Goal: Information Seeking & Learning: Compare options

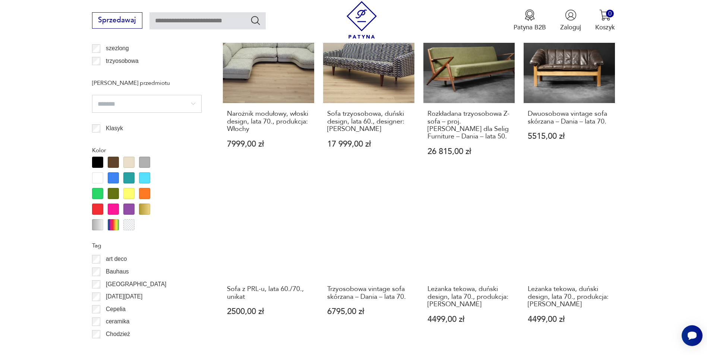
scroll to position [918, 0]
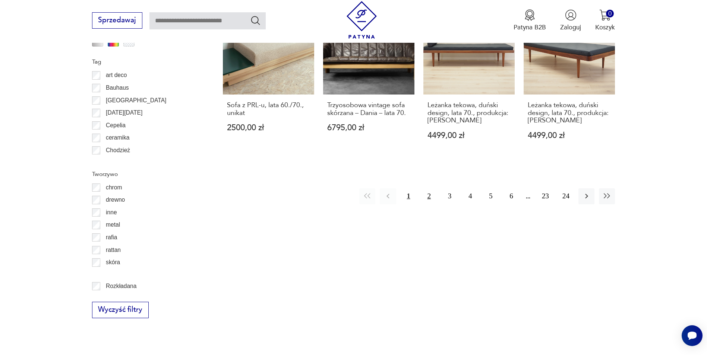
click at [425, 189] on button "2" at bounding box center [429, 196] width 16 height 16
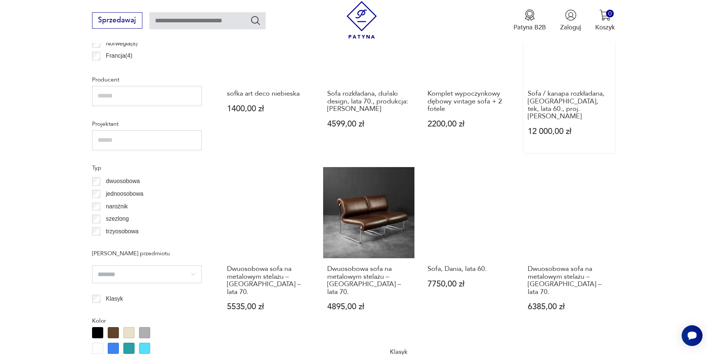
scroll to position [583, 0]
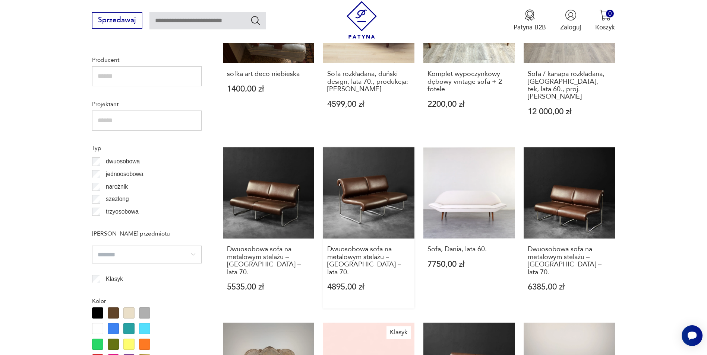
click at [358, 193] on link "Dwuosobowa sofa na metalowym stelażu – Niemcy – lata 70. 4895,00 zł" at bounding box center [368, 228] width 91 height 161
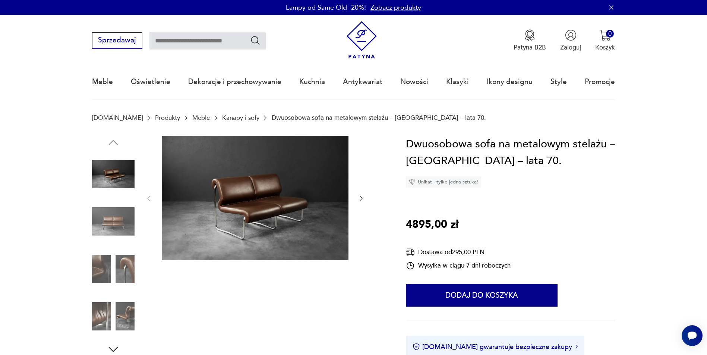
click at [122, 227] on img at bounding box center [113, 221] width 42 height 42
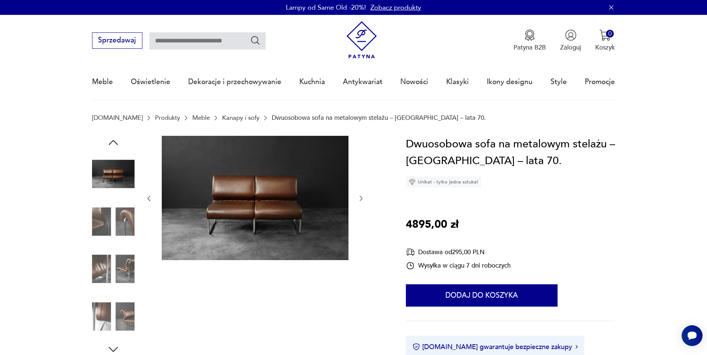
click at [127, 259] on img at bounding box center [113, 269] width 42 height 42
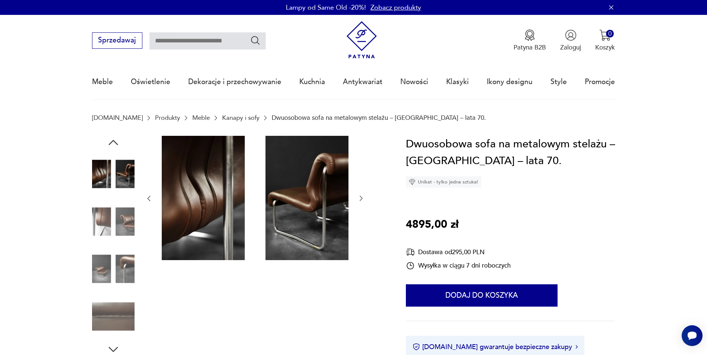
click at [98, 270] on img at bounding box center [113, 269] width 42 height 42
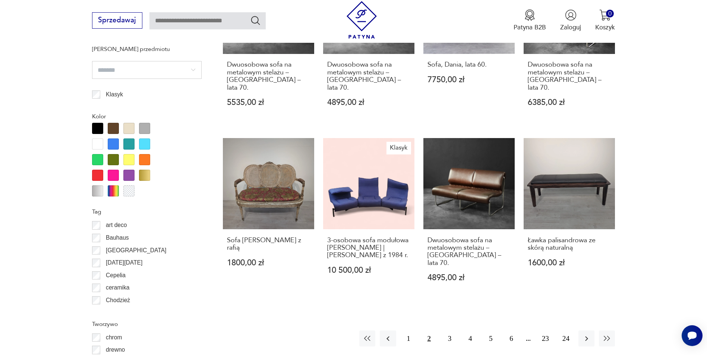
scroll to position [776, 0]
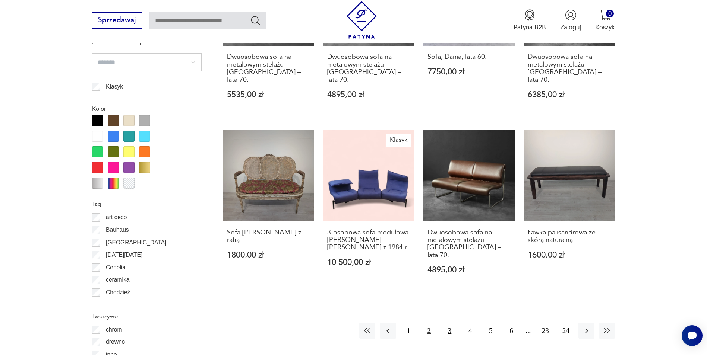
click at [448, 323] on button "3" at bounding box center [449, 331] width 16 height 16
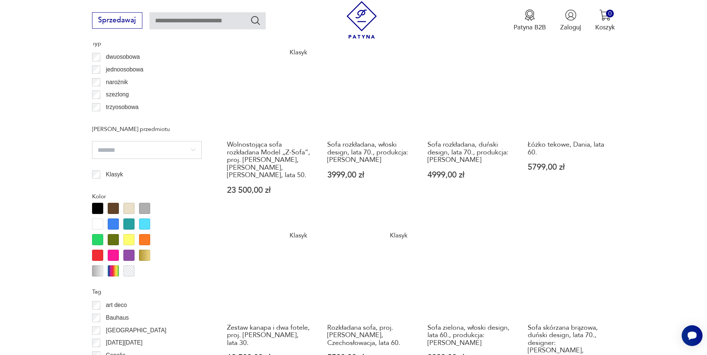
scroll to position [770, 0]
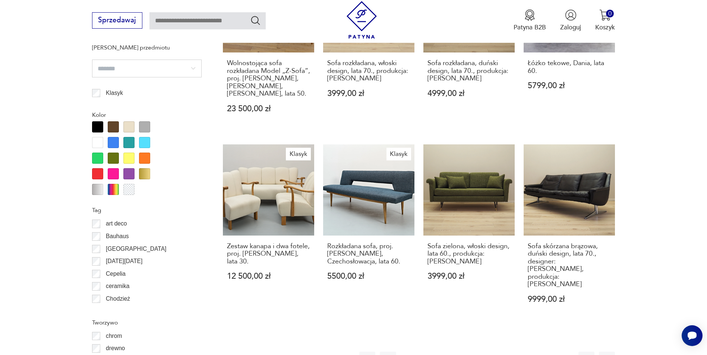
click at [468, 352] on button "4" at bounding box center [470, 360] width 16 height 16
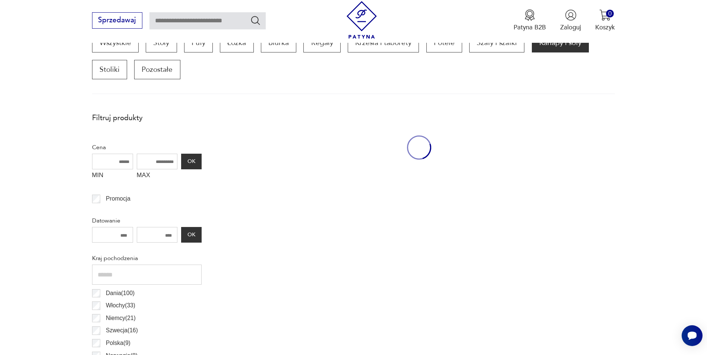
scroll to position [248, 0]
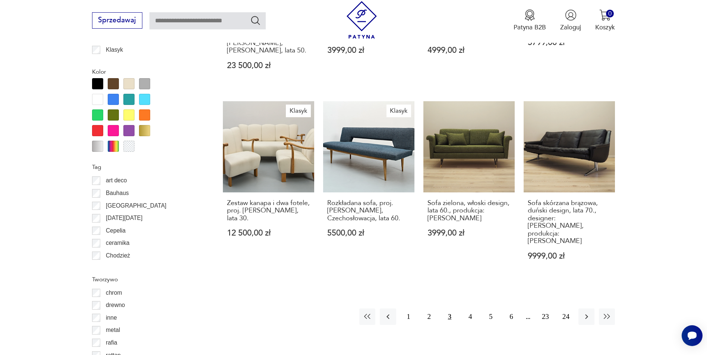
scroll to position [807, 0]
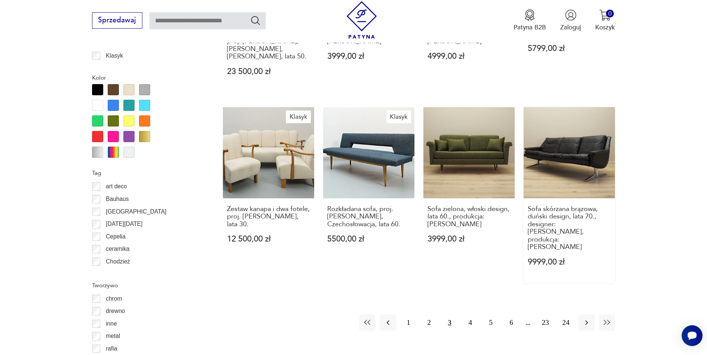
click at [563, 140] on link "Sofa skórzana brązowa, duński design, lata 70., designer: Werner Langenfeld, pr…" at bounding box center [568, 195] width 91 height 177
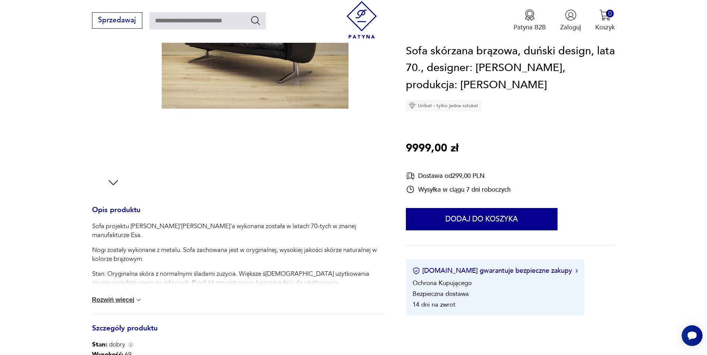
scroll to position [261, 0]
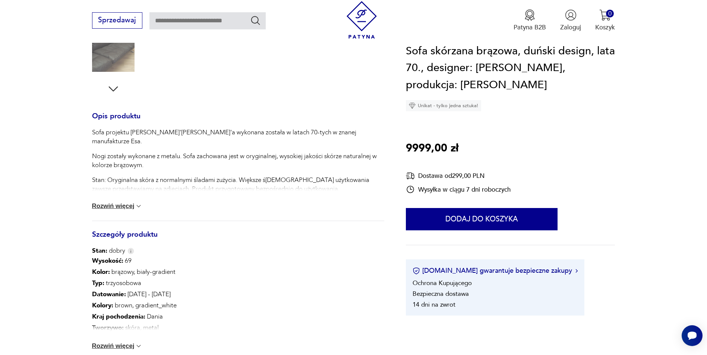
click at [128, 345] on button "Rozwiń więcej" at bounding box center [117, 346] width 51 height 7
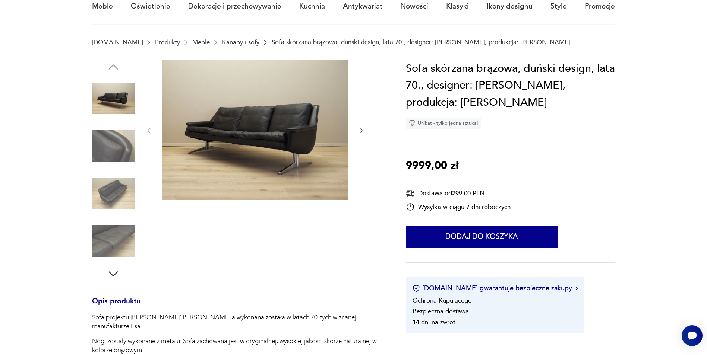
scroll to position [0, 0]
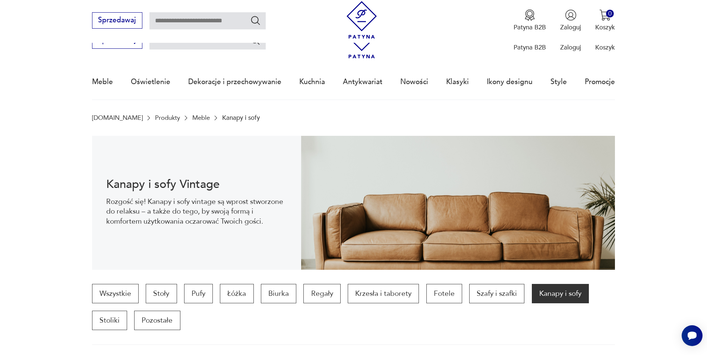
scroll to position [890, 0]
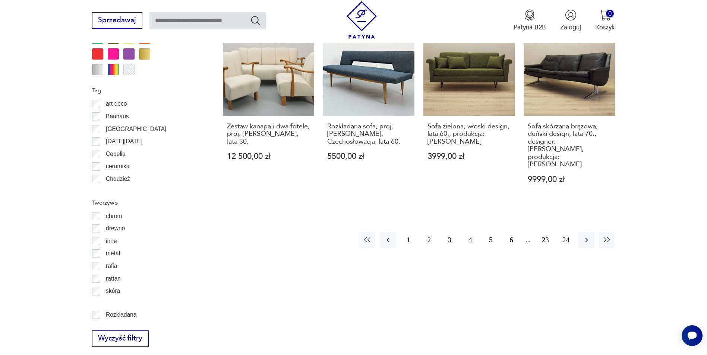
click at [469, 232] on button "4" at bounding box center [470, 240] width 16 height 16
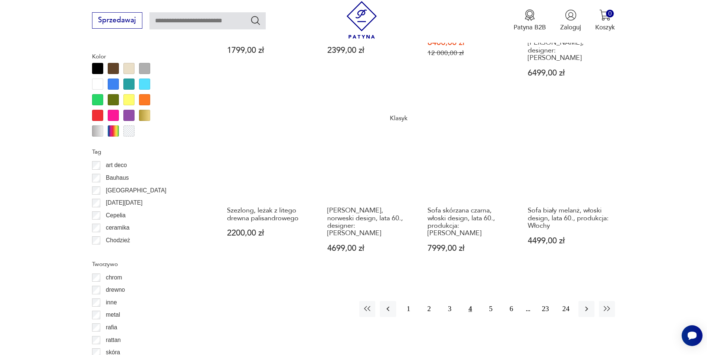
scroll to position [801, 0]
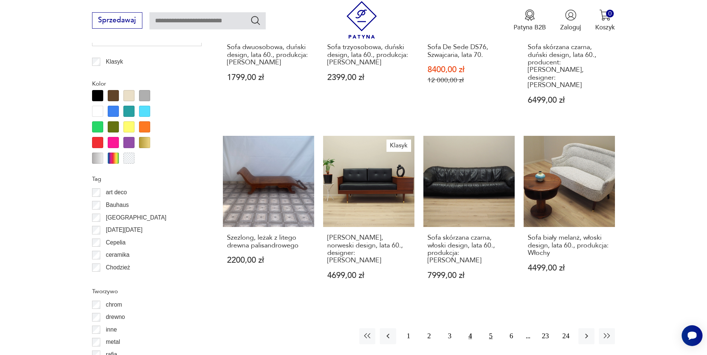
click at [489, 329] on button "5" at bounding box center [490, 337] width 16 height 16
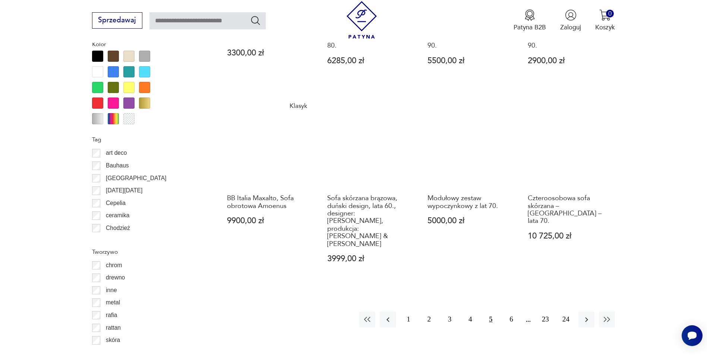
scroll to position [844, 0]
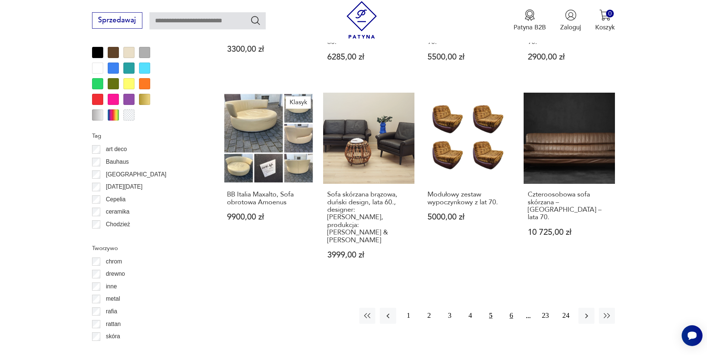
click at [510, 308] on button "6" at bounding box center [511, 316] width 16 height 16
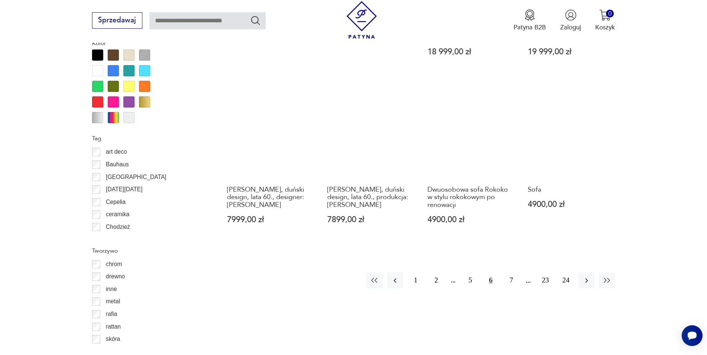
scroll to position [844, 0]
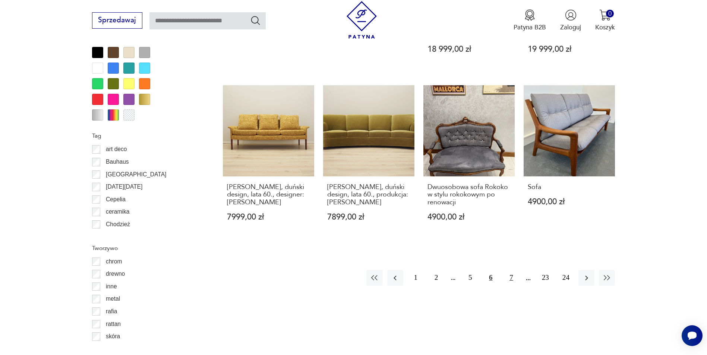
click at [513, 271] on button "7" at bounding box center [511, 278] width 16 height 16
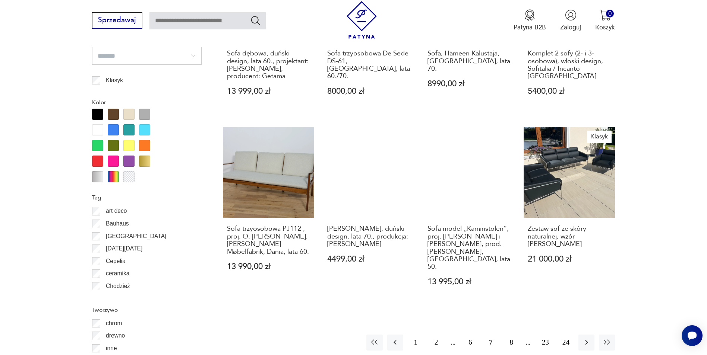
scroll to position [807, 0]
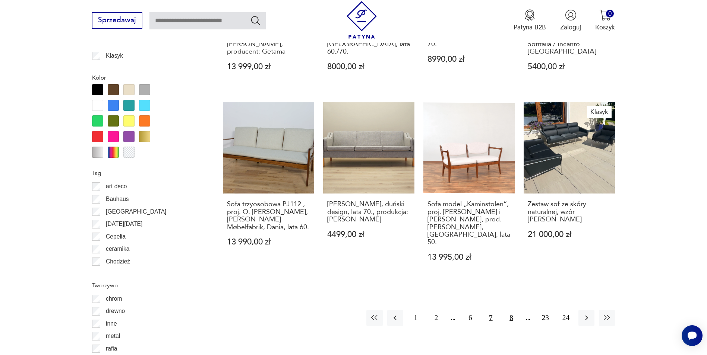
click at [511, 310] on button "8" at bounding box center [511, 318] width 16 height 16
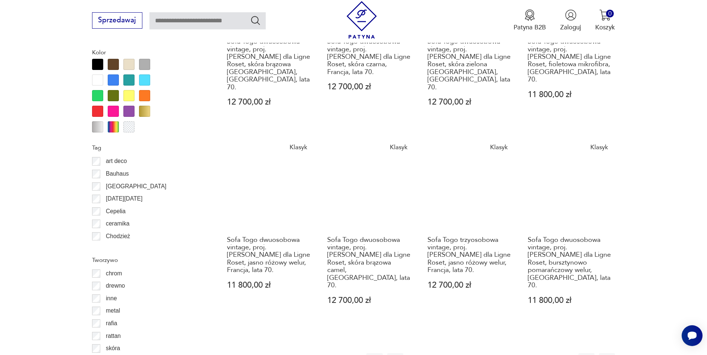
scroll to position [844, 0]
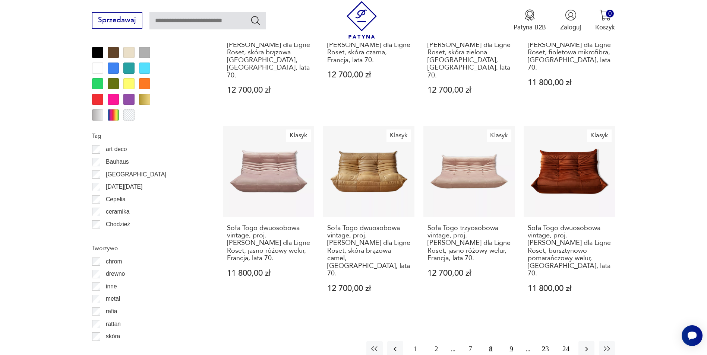
click at [511, 342] on button "9" at bounding box center [511, 350] width 16 height 16
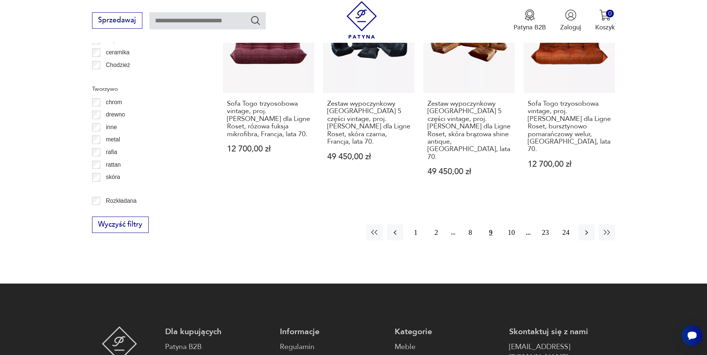
scroll to position [1030, 0]
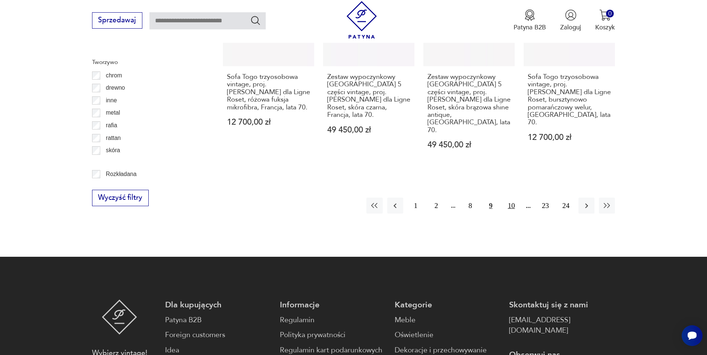
click at [512, 198] on button "10" at bounding box center [511, 206] width 16 height 16
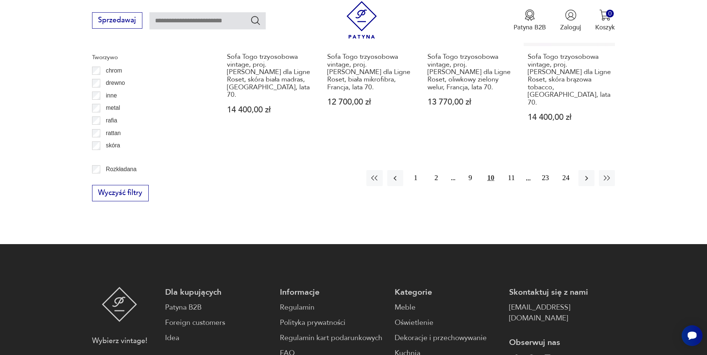
scroll to position [999, 0]
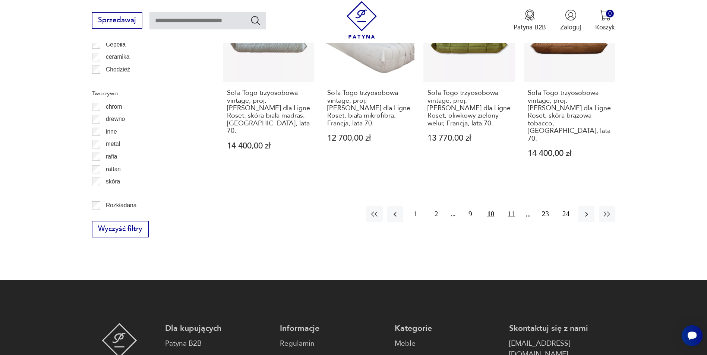
click at [514, 206] on button "11" at bounding box center [511, 214] width 16 height 16
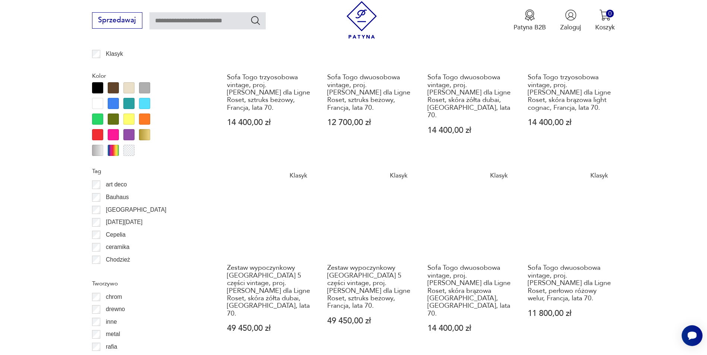
scroll to position [844, 0]
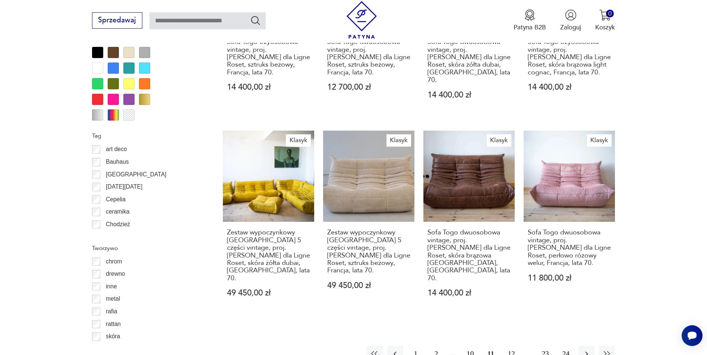
click at [514, 346] on button "12" at bounding box center [511, 354] width 16 height 16
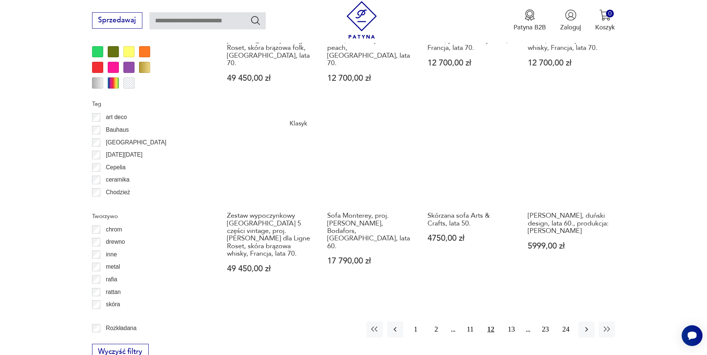
scroll to position [881, 0]
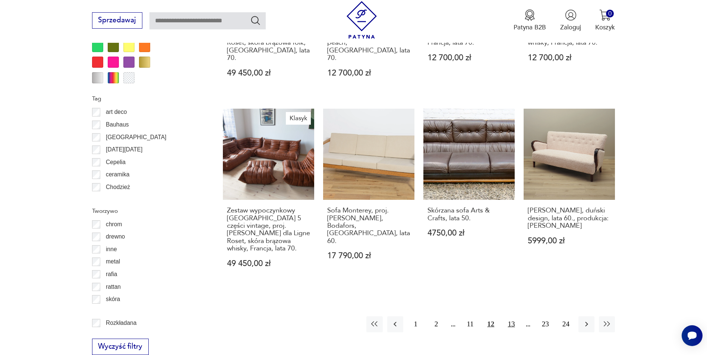
click at [515, 317] on button "13" at bounding box center [511, 325] width 16 height 16
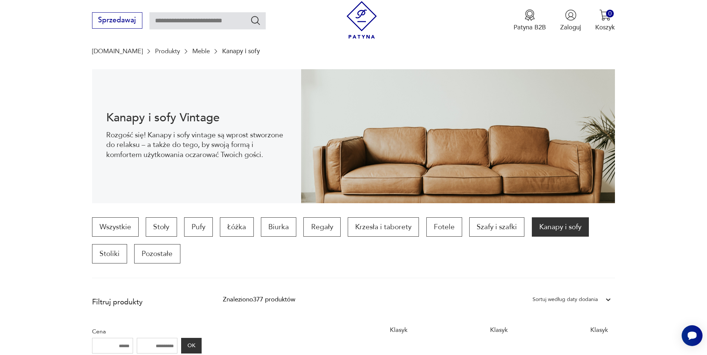
scroll to position [62, 0]
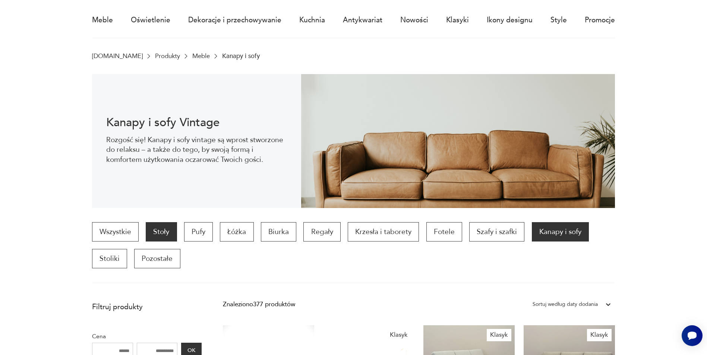
click at [163, 231] on p "Stoły" at bounding box center [161, 231] width 31 height 19
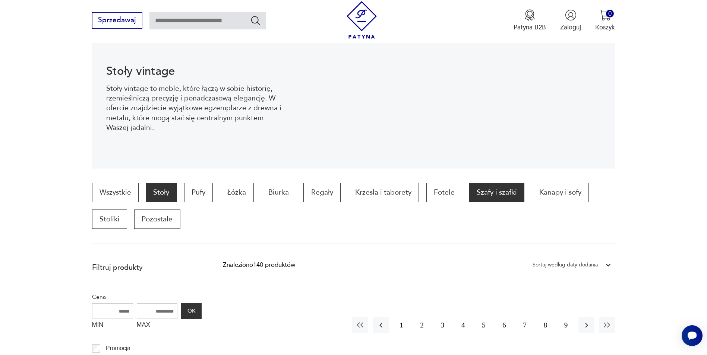
scroll to position [104, 0]
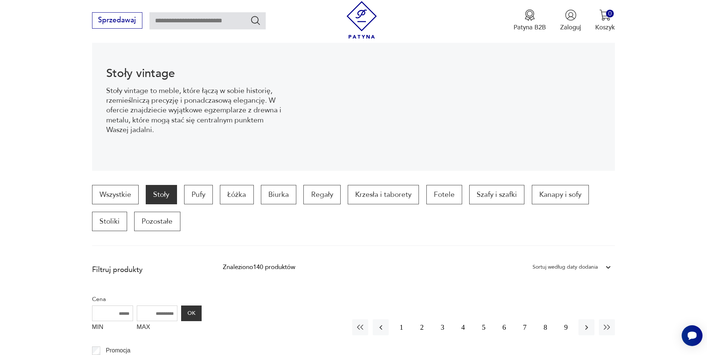
click at [171, 199] on p "Stoły" at bounding box center [161, 194] width 31 height 19
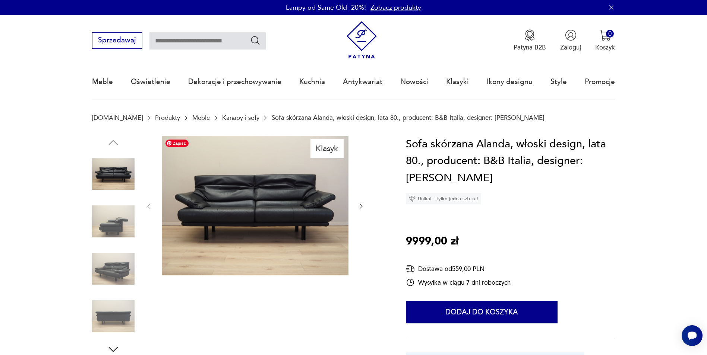
click at [205, 210] on img at bounding box center [255, 206] width 187 height 140
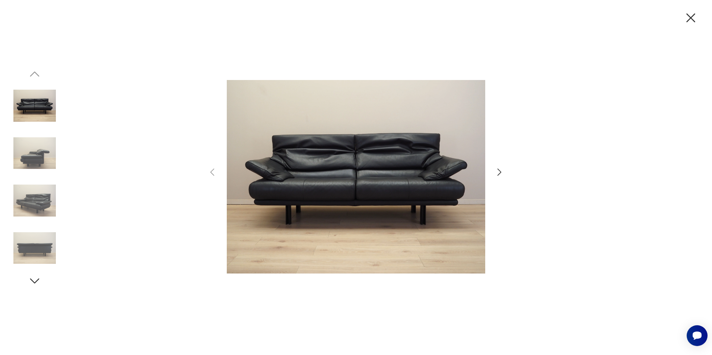
click at [37, 153] on img at bounding box center [34, 153] width 42 height 42
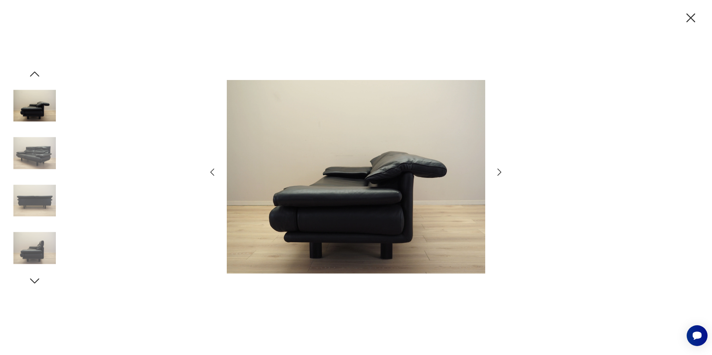
click at [686, 20] on icon "button" at bounding box center [691, 18] width 16 height 16
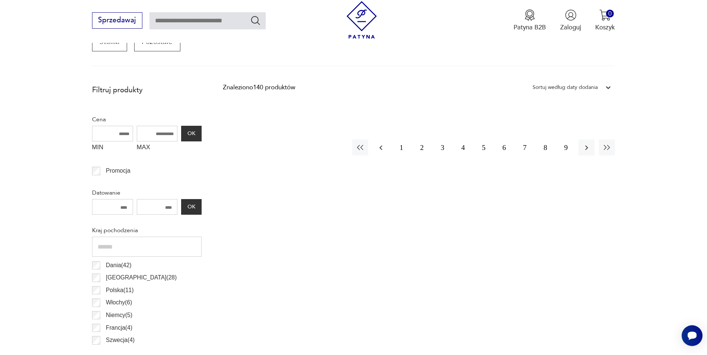
scroll to position [261, 0]
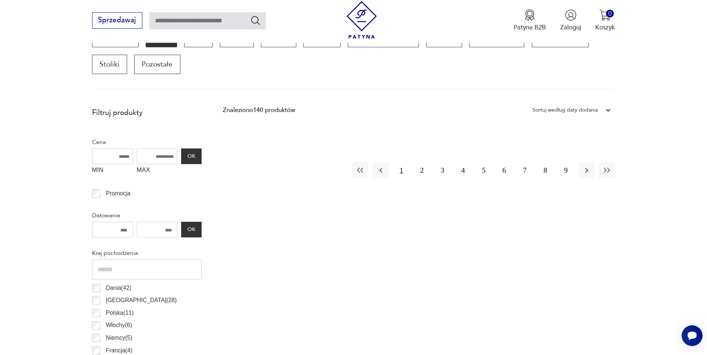
click at [397, 168] on button "1" at bounding box center [401, 170] width 16 height 16
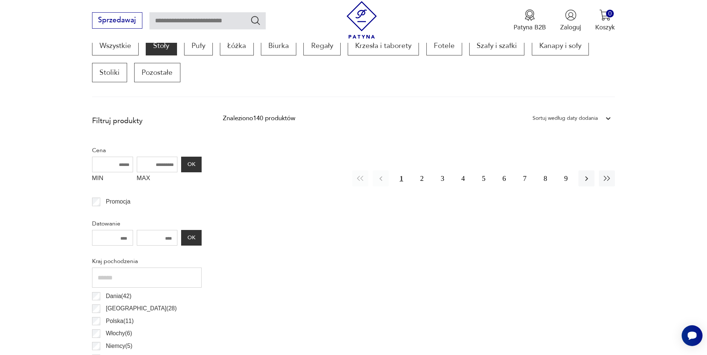
click at [402, 172] on button "1" at bounding box center [401, 179] width 16 height 16
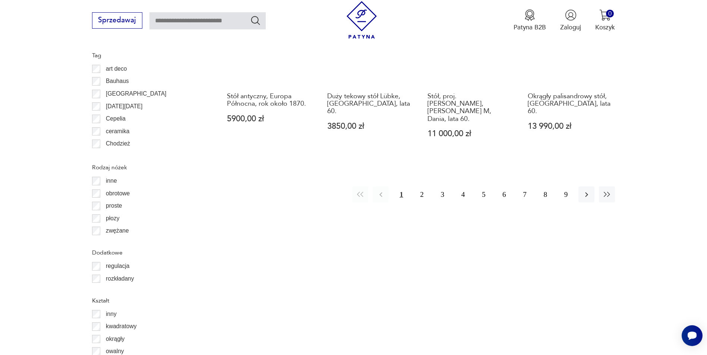
scroll to position [923, 0]
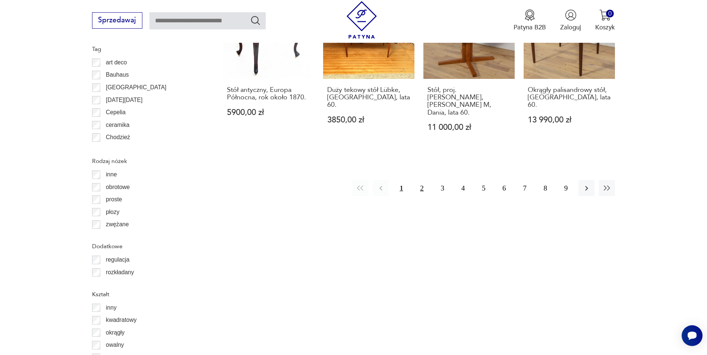
click at [424, 180] on button "2" at bounding box center [422, 188] width 16 height 16
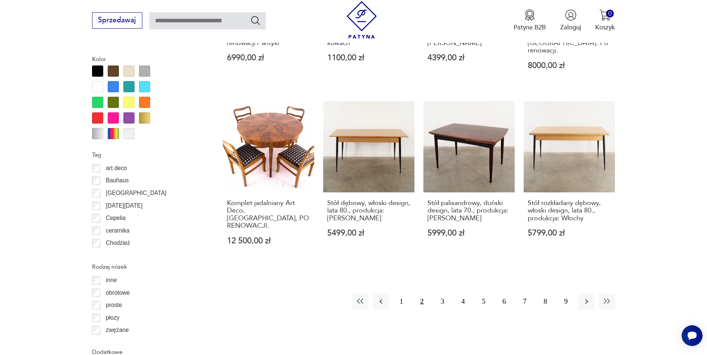
scroll to position [960, 0]
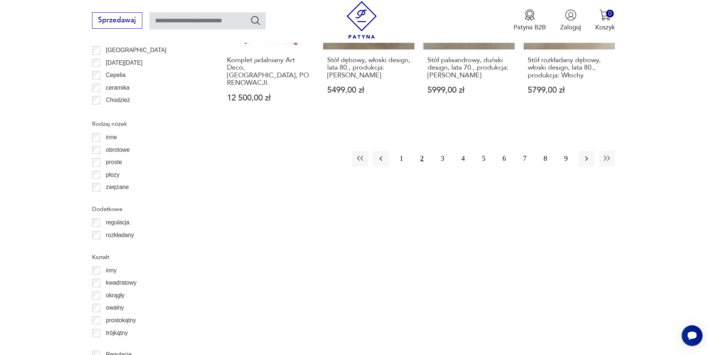
click at [439, 181] on div "Znaleziono 140 produktów Filtruj Sortuj według daty dodania Sortuj według daty …" at bounding box center [419, 12] width 392 height 1216
click at [443, 151] on button "3" at bounding box center [442, 159] width 16 height 16
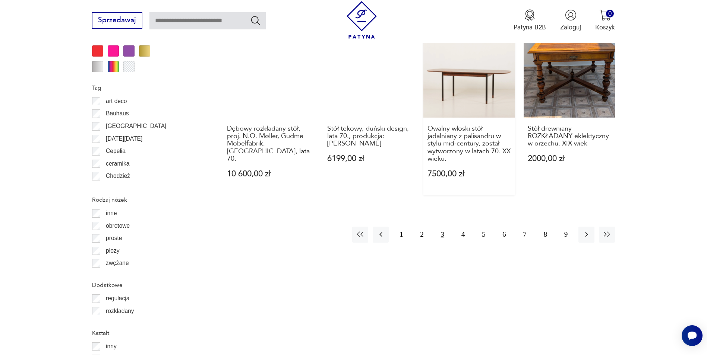
scroll to position [886, 0]
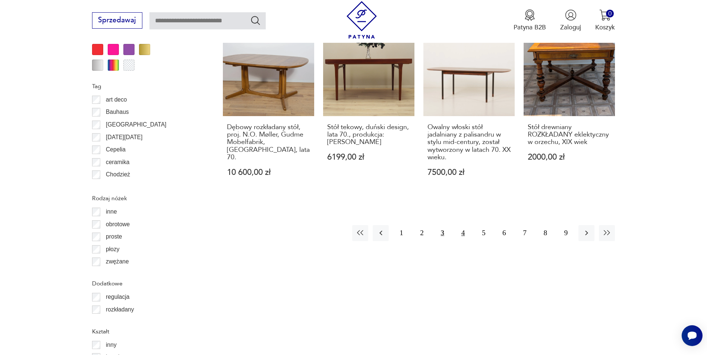
click at [460, 225] on button "4" at bounding box center [463, 233] width 16 height 16
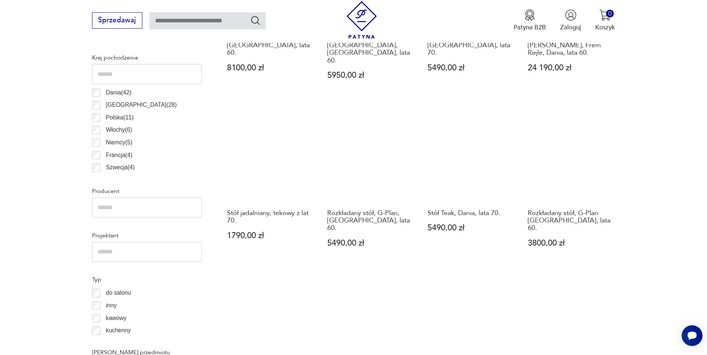
scroll to position [253, 0]
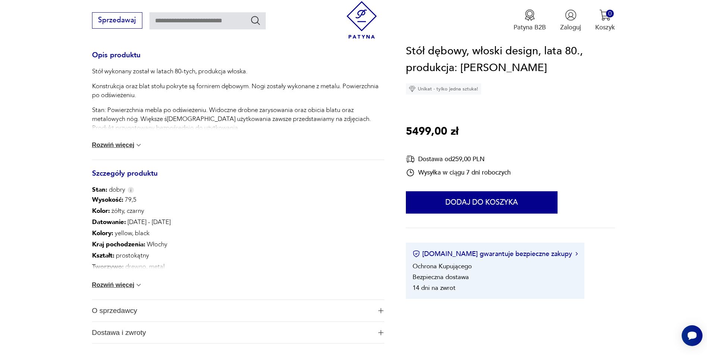
scroll to position [335, 0]
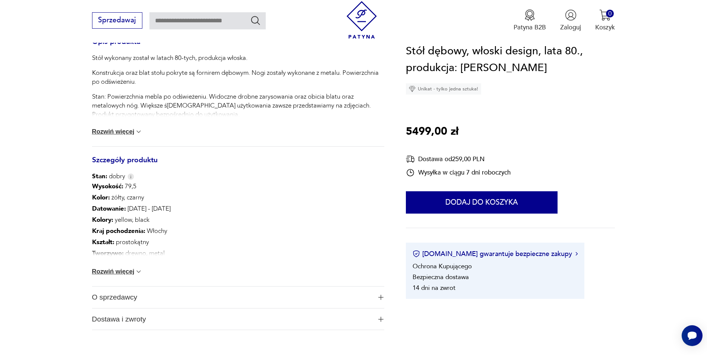
click at [122, 280] on div "Wysokość : 79,5 Kolor: żółty, czarny Datowanie : 1980 - 1989 Kolory : yellow, b…" at bounding box center [238, 233] width 292 height 105
click at [124, 277] on div "Wysokość : 79,5 Kolor: żółty, czarny Datowanie : 1980 - 1989 Kolory : yellow, b…" at bounding box center [238, 233] width 292 height 105
click at [126, 273] on button "Rozwiń więcej" at bounding box center [117, 271] width 51 height 7
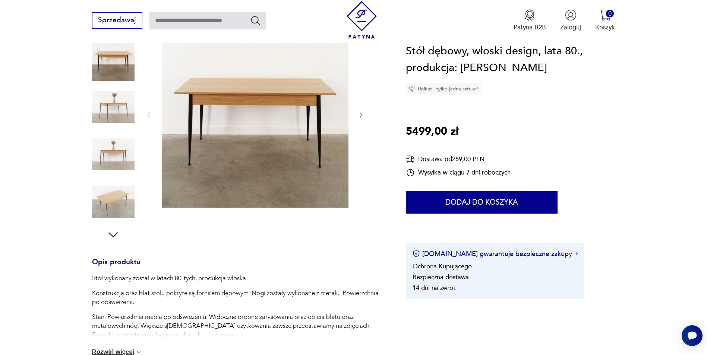
scroll to position [112, 0]
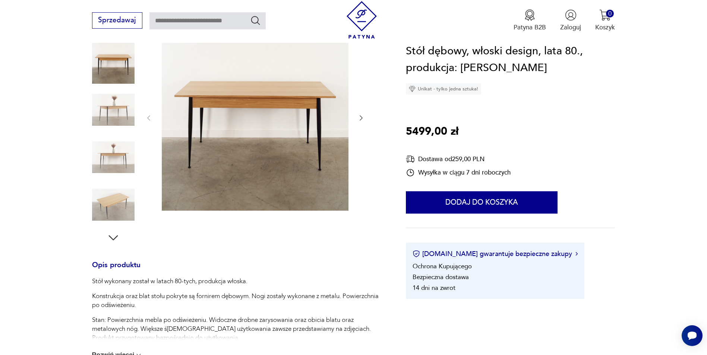
click at [129, 113] on img at bounding box center [113, 110] width 42 height 42
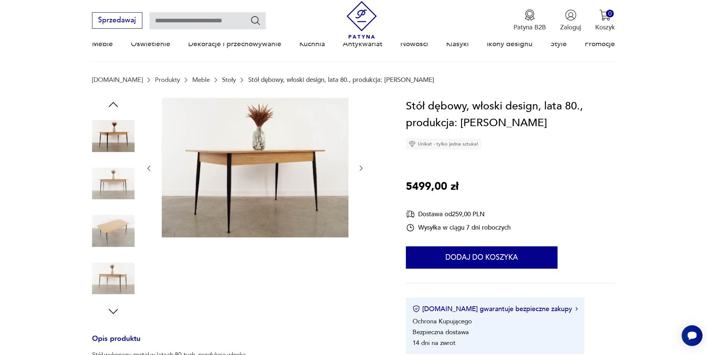
scroll to position [37, 0]
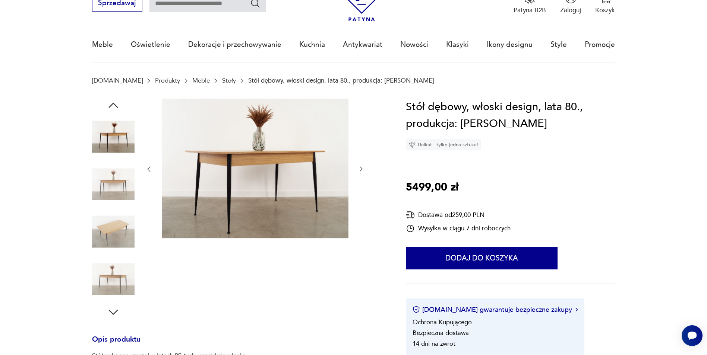
click at [125, 205] on img at bounding box center [113, 184] width 42 height 42
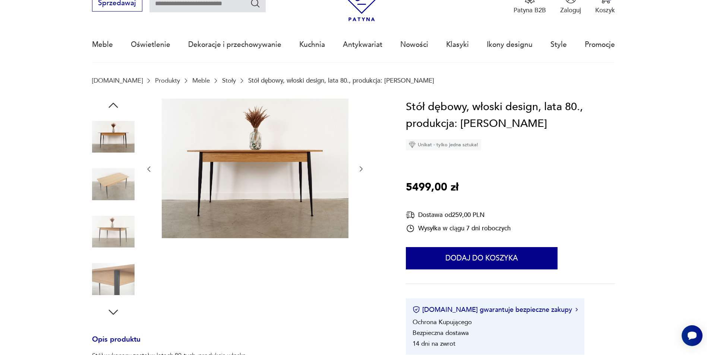
click at [112, 218] on img at bounding box center [113, 232] width 42 height 42
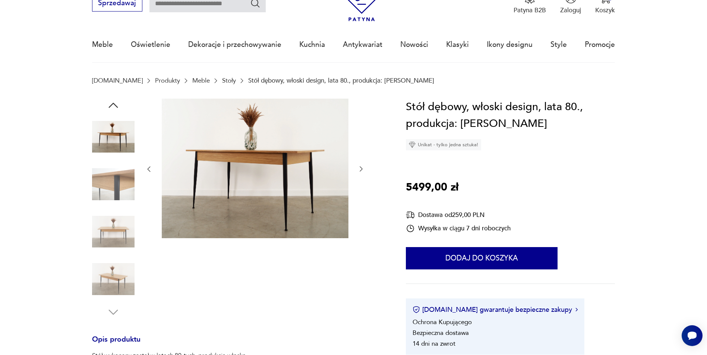
click at [111, 265] on img at bounding box center [113, 279] width 42 height 42
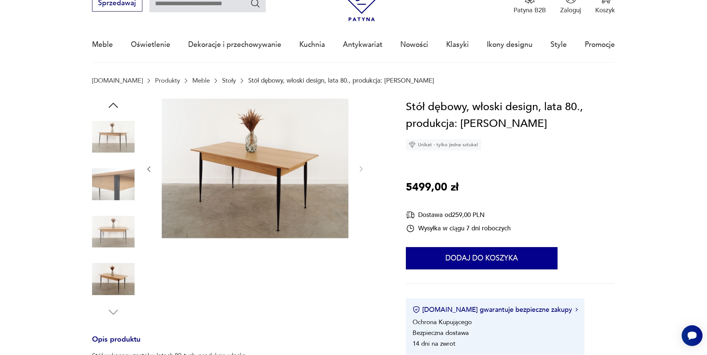
click at [120, 235] on img at bounding box center [113, 232] width 42 height 42
